Goal: Navigation & Orientation: Find specific page/section

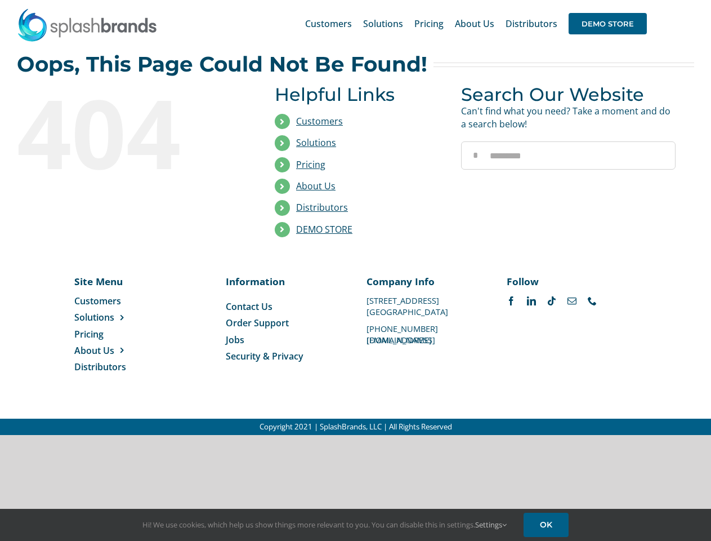
click at [355, 217] on li "Distributors" at bounding box center [360, 207] width 170 height 21
click at [643, 0] on div "Search for: * Customers Solutions Stores New Hire Kits Manufacturing Store Mark…" at bounding box center [356, 23] width 678 height 47
click at [608, 24] on span "DEMO STORE" at bounding box center [608, 23] width 78 height 21
click at [324, 229] on link "DEMO STORE" at bounding box center [324, 229] width 56 height 12
click at [112, 317] on span "Solutions" at bounding box center [94, 317] width 40 height 12
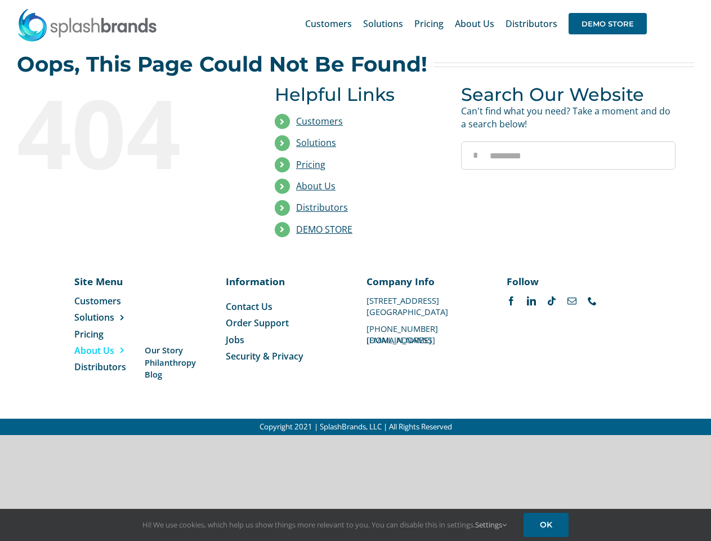
click at [112, 350] on span "About Us" at bounding box center [94, 350] width 40 height 12
click at [492, 524] on link "Settings" at bounding box center [491, 524] width 32 height 10
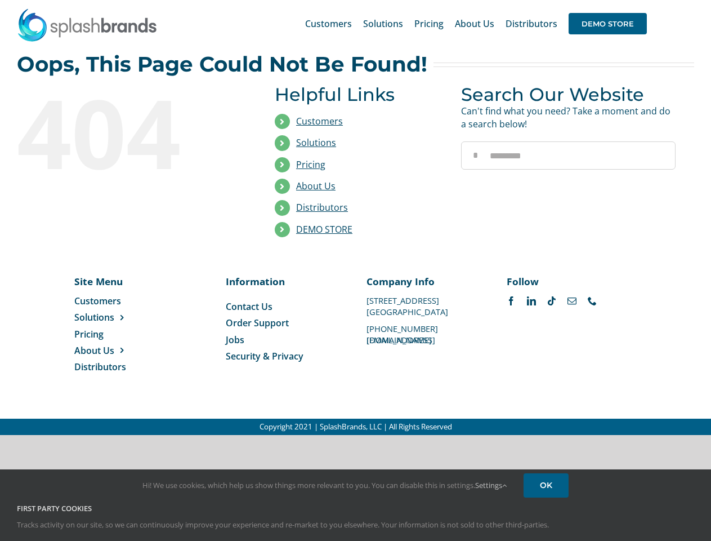
click at [548, 524] on div "First Party Cookies Tracks activity on our site, so we can continuously improve…" at bounding box center [355, 524] width 695 height 43
